Goal: Navigation & Orientation: Find specific page/section

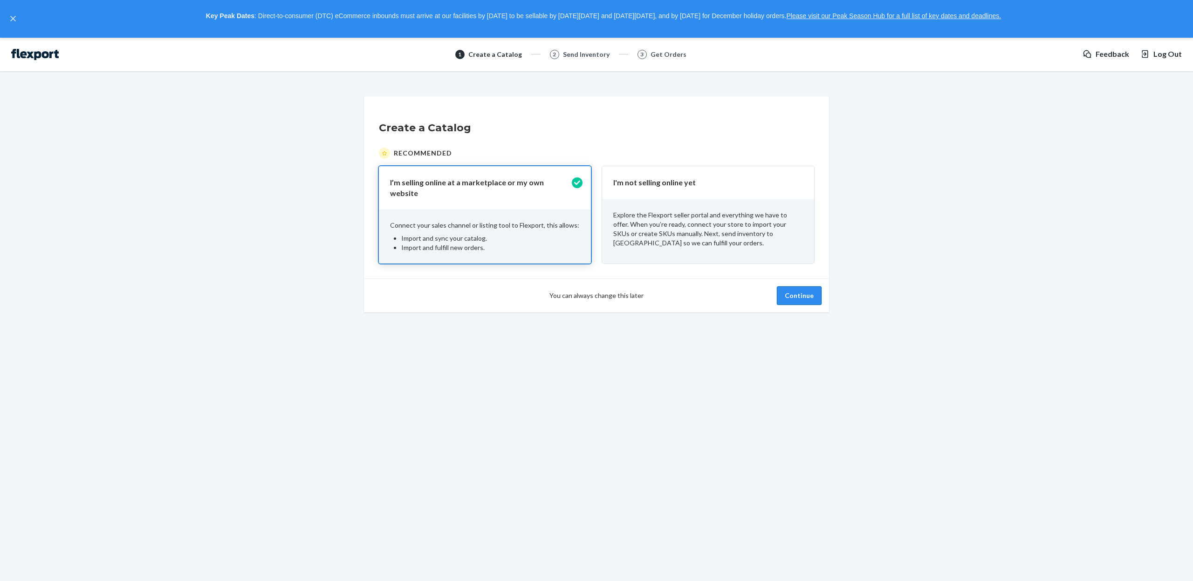
click at [795, 292] on button "Continue" at bounding box center [799, 296] width 45 height 19
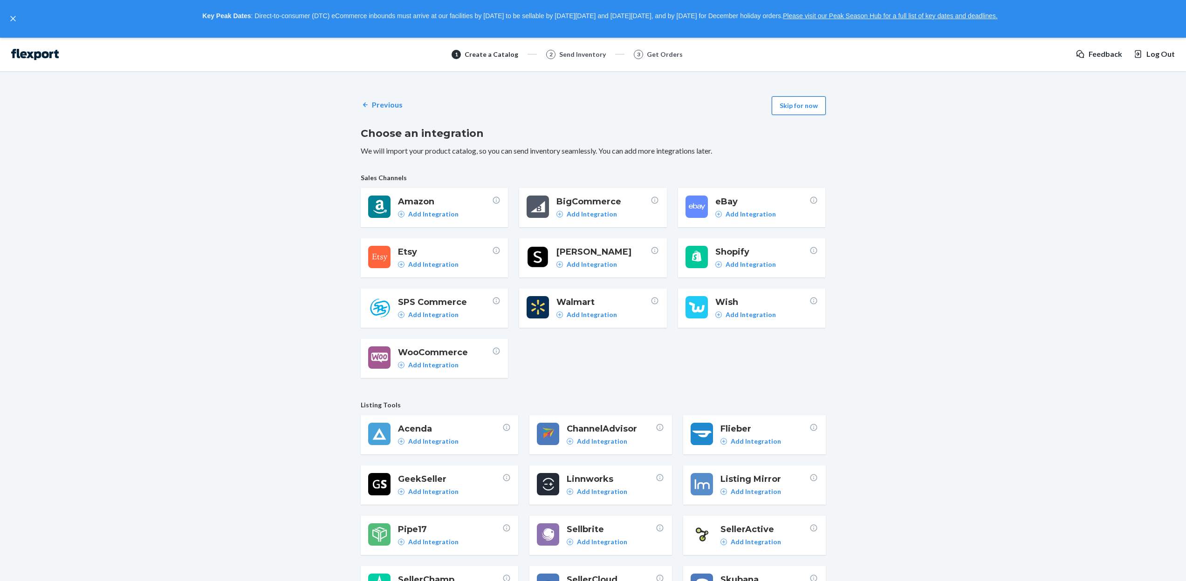
click at [807, 113] on button "Skip for now" at bounding box center [799, 105] width 54 height 19
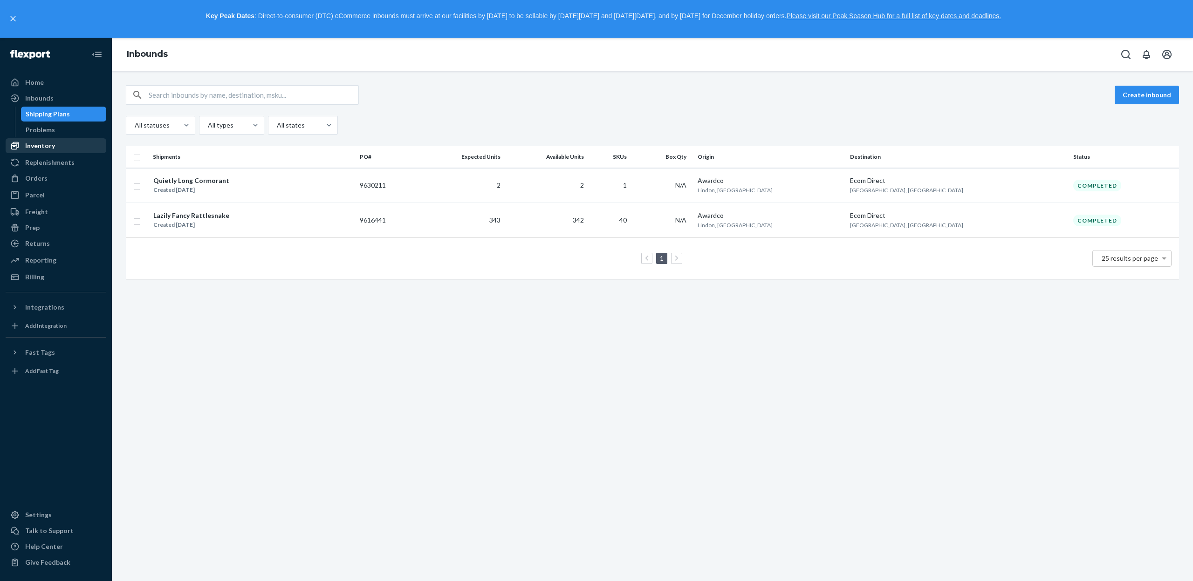
click at [38, 147] on div "Inventory" at bounding box center [40, 145] width 30 height 9
